Goal: Browse casually: Explore the website without a specific task or goal

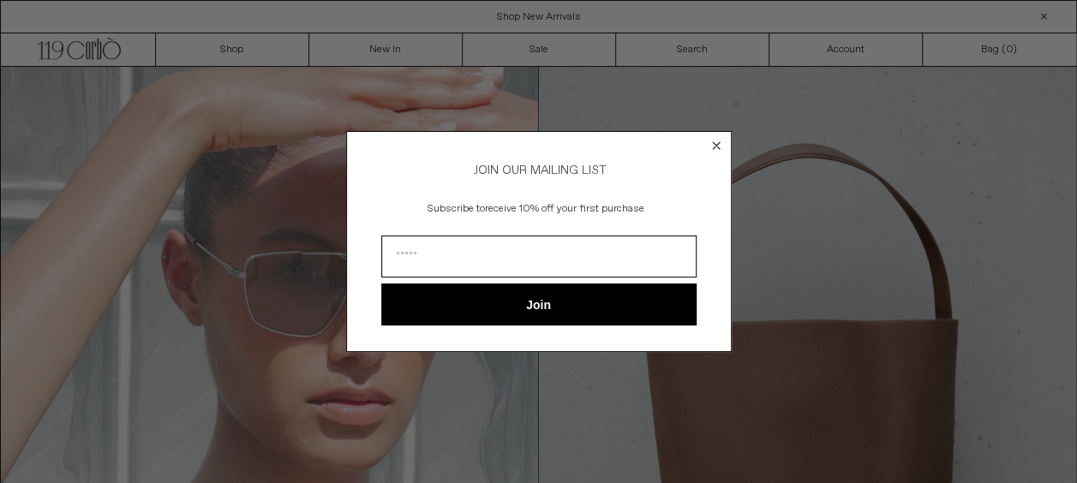
click at [712, 143] on circle "Close dialog" at bounding box center [716, 145] width 16 height 16
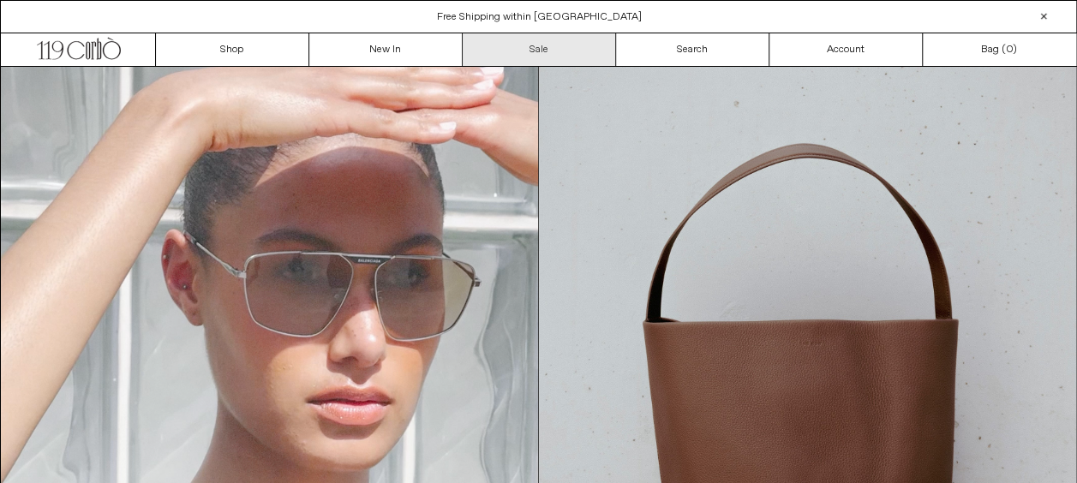
click at [598, 56] on link "Sale" at bounding box center [539, 49] width 153 height 33
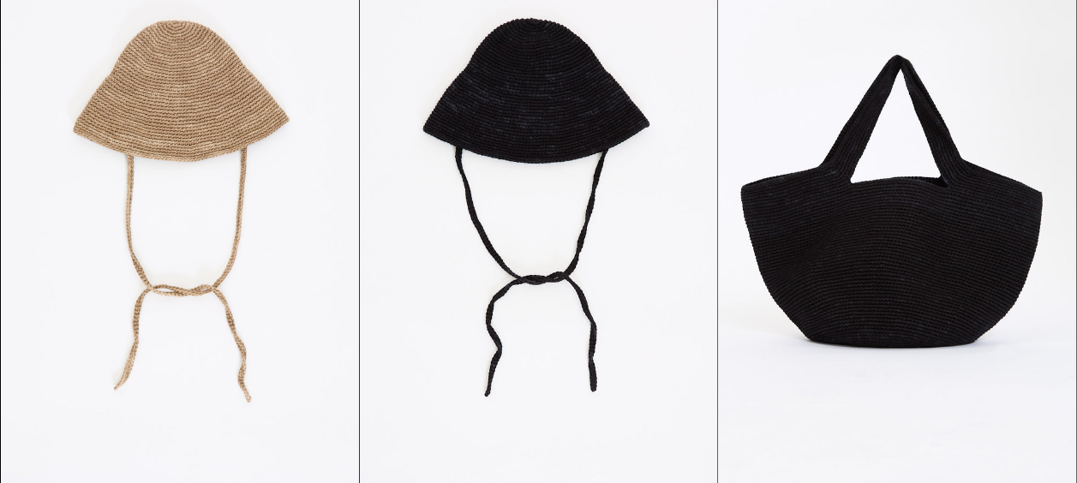
scroll to position [1860, 0]
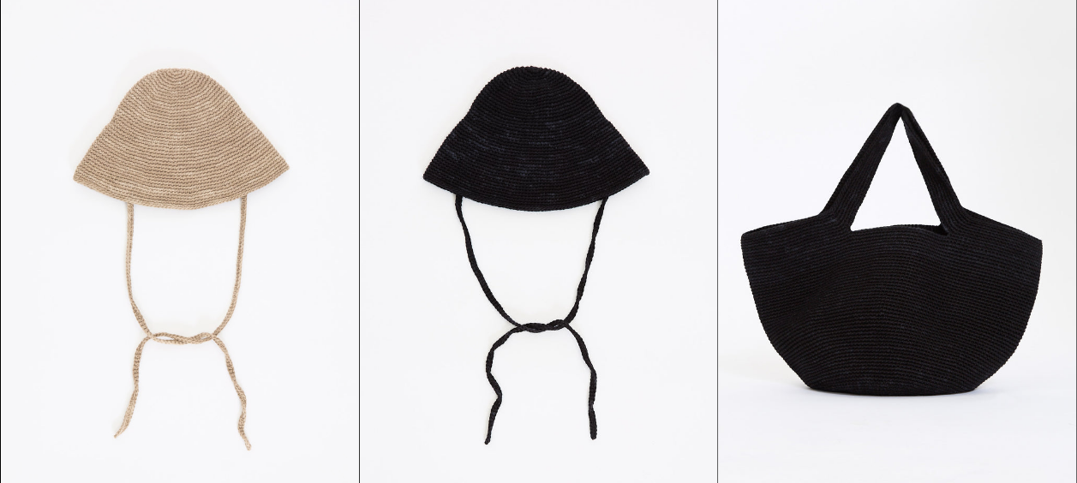
click at [134, 199] on at bounding box center [180, 265] width 357 height 536
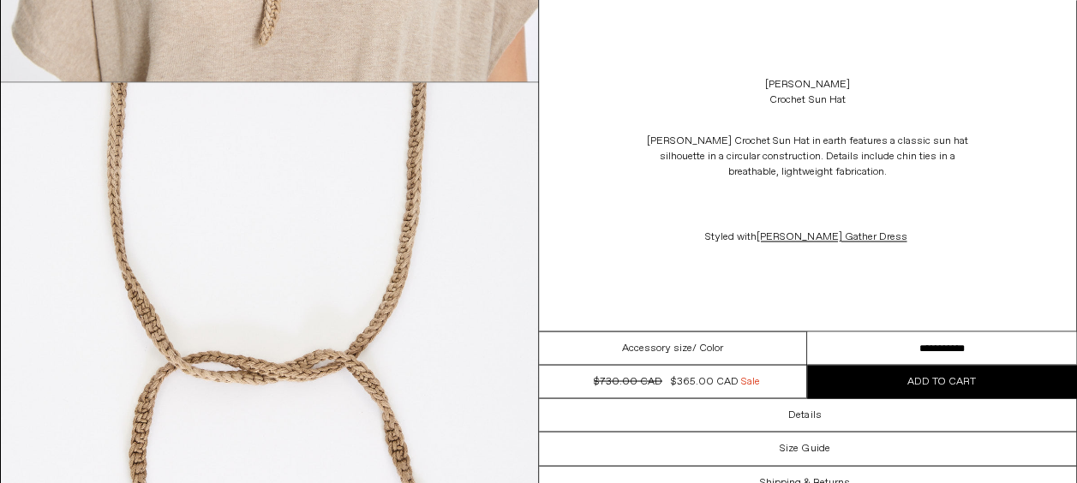
scroll to position [1707, 0]
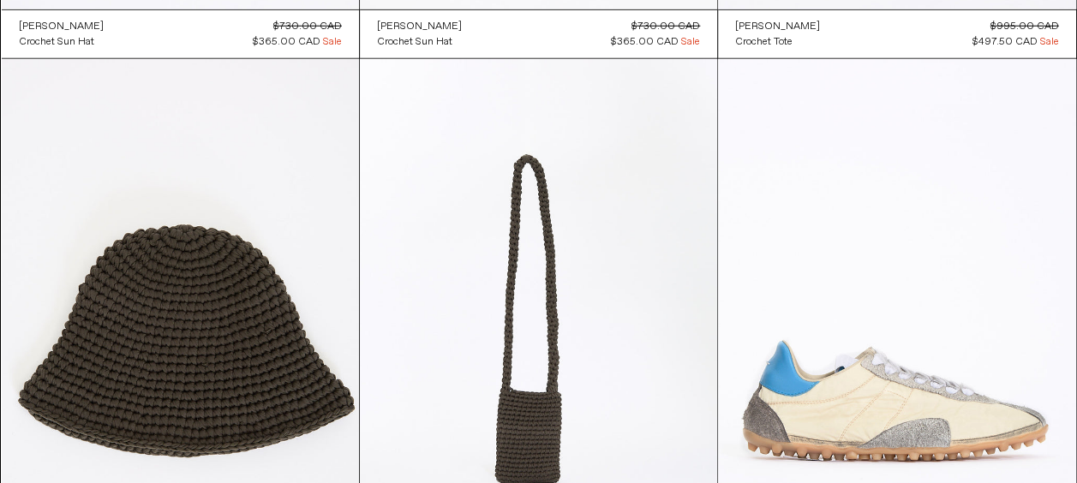
scroll to position [2386, 0]
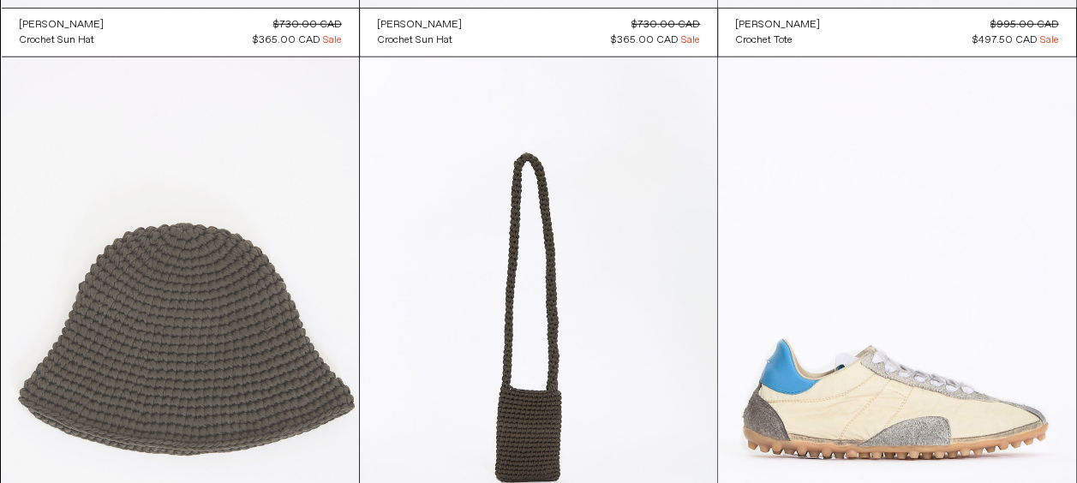
click at [233, 321] on at bounding box center [180, 325] width 357 height 536
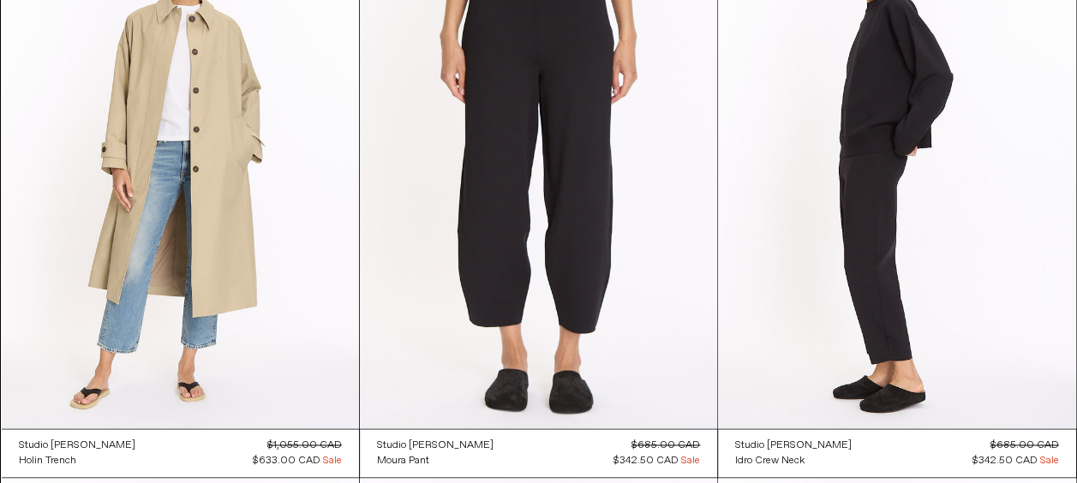
scroll to position [4310, 0]
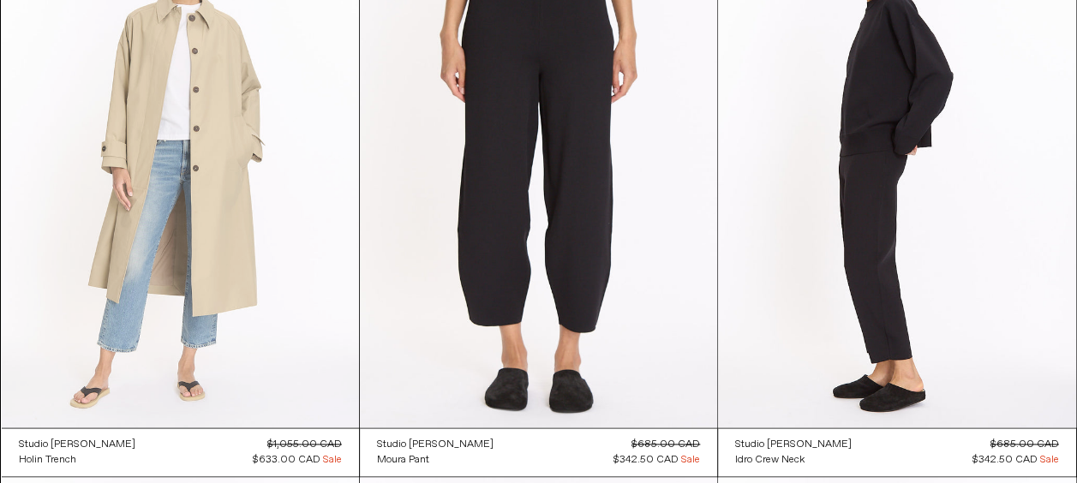
click at [219, 246] on at bounding box center [180, 159] width 357 height 536
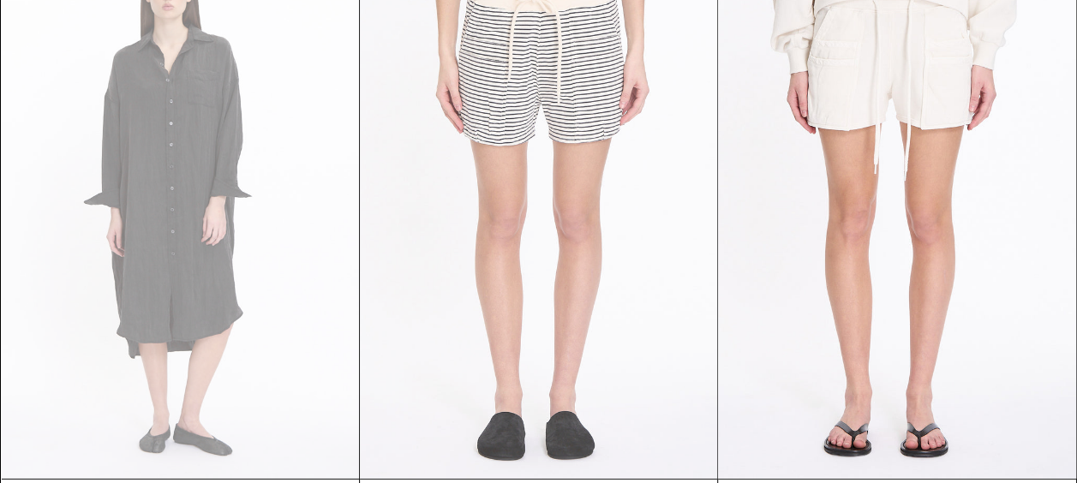
scroll to position [11873, 0]
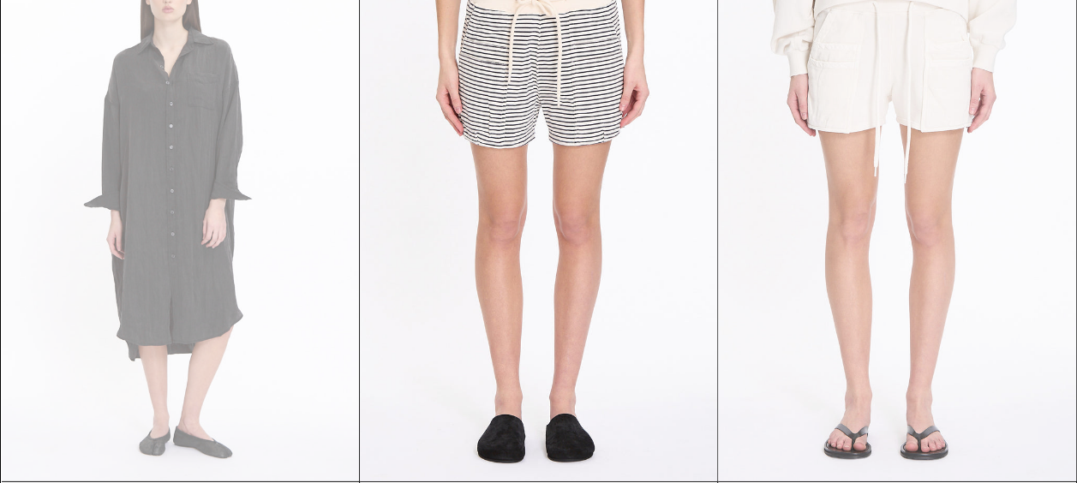
click at [845, 208] on at bounding box center [896, 213] width 357 height 536
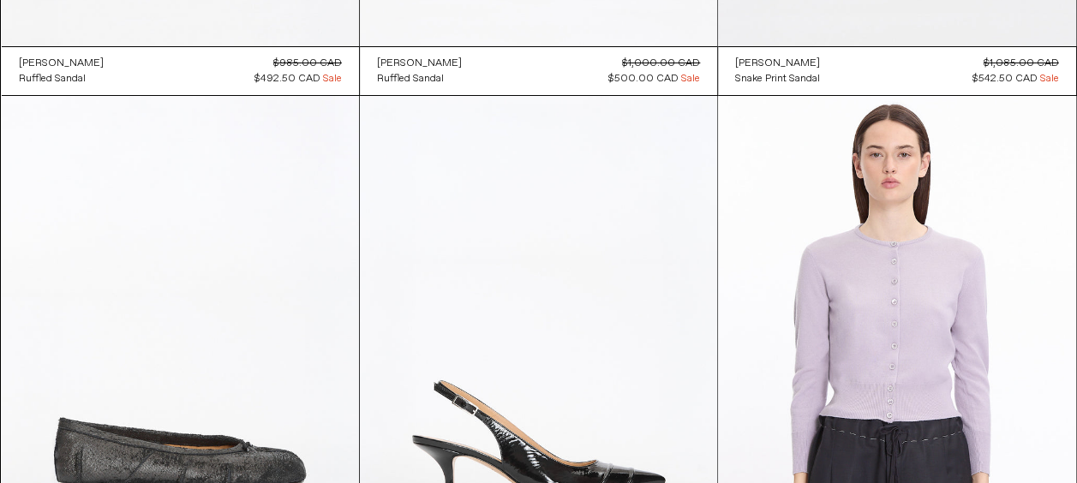
scroll to position [6554, 0]
